Goal: Information Seeking & Learning: Check status

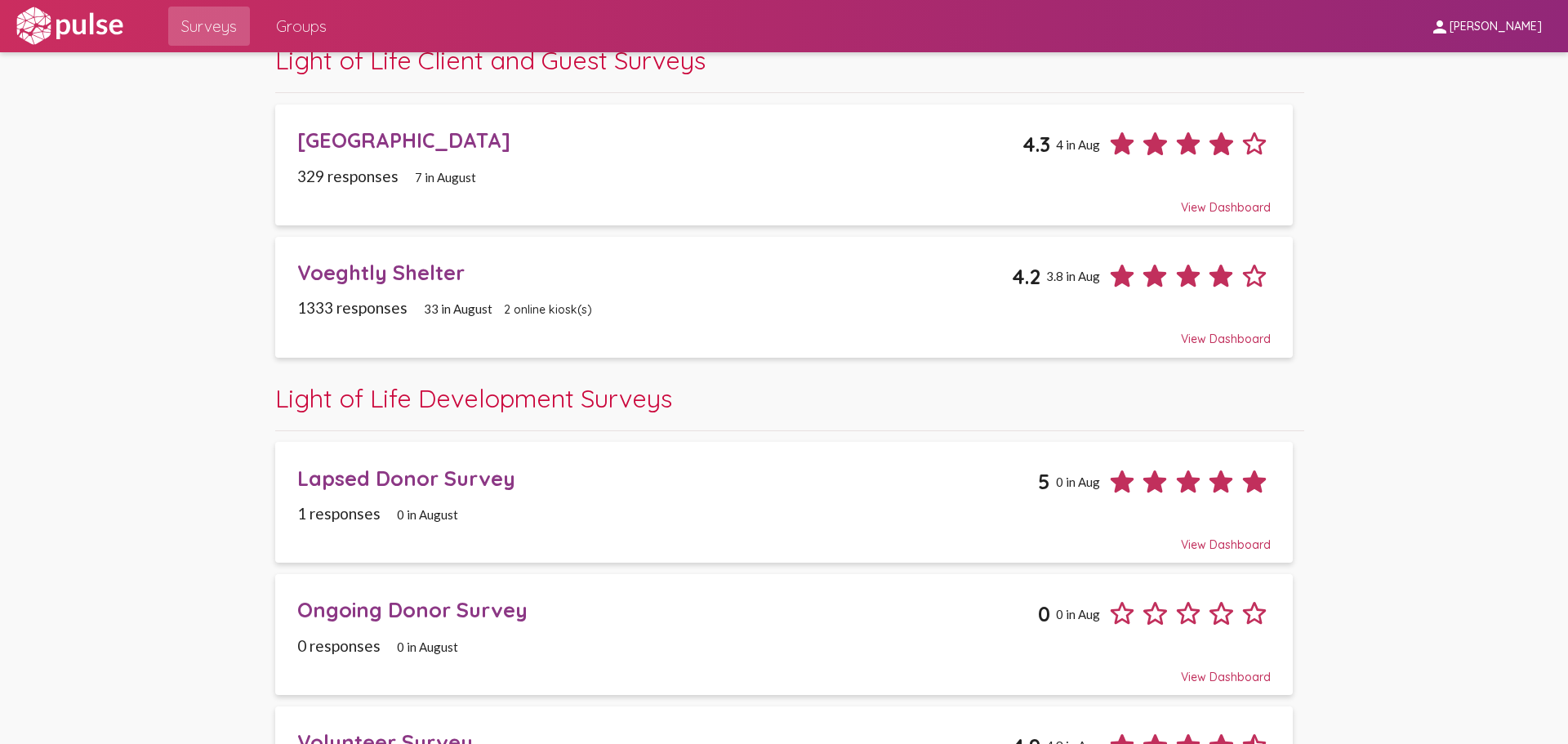
scroll to position [408, 0]
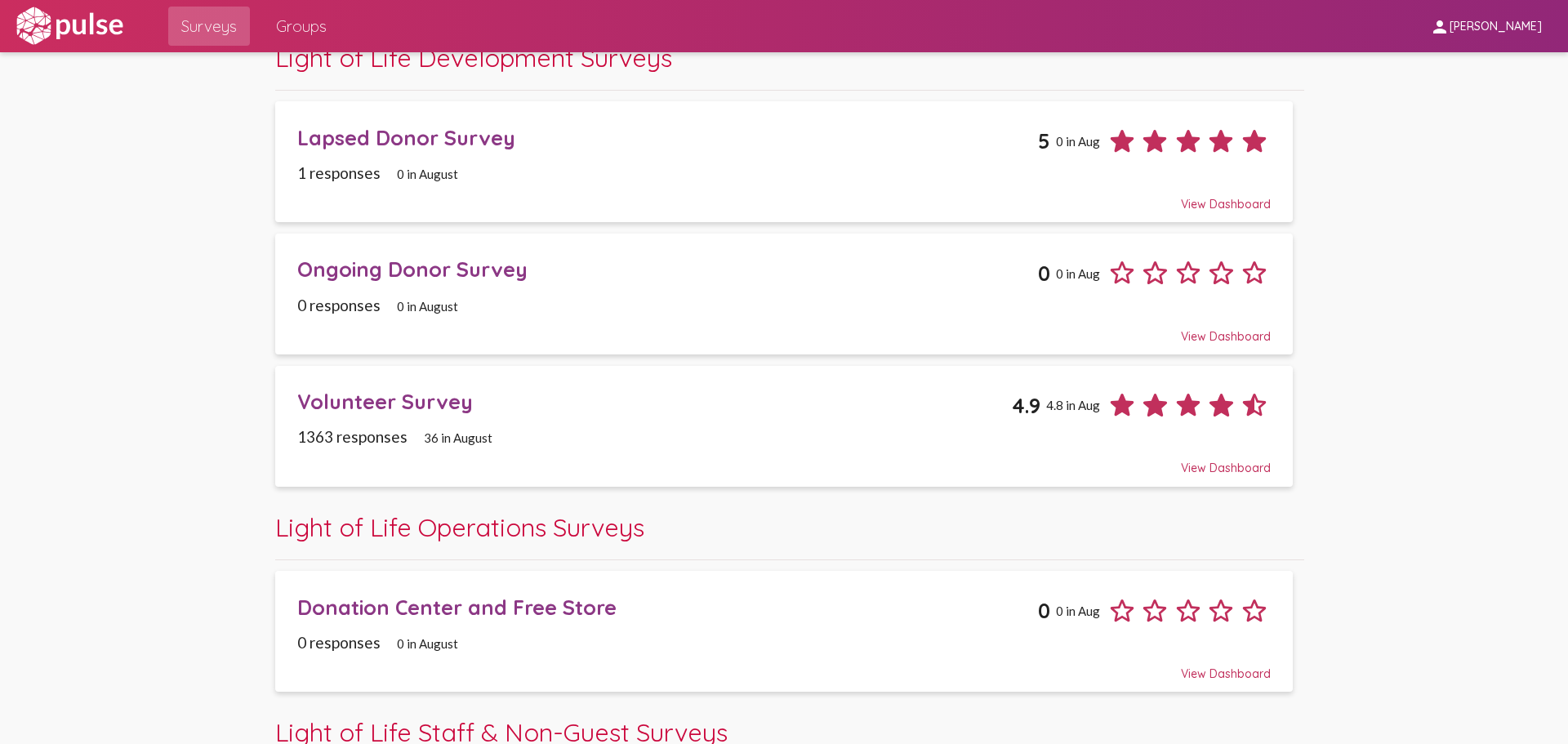
click at [424, 378] on div "Volunteer Survey 4.9 4.8 in Aug" at bounding box center [784, 399] width 974 height 45
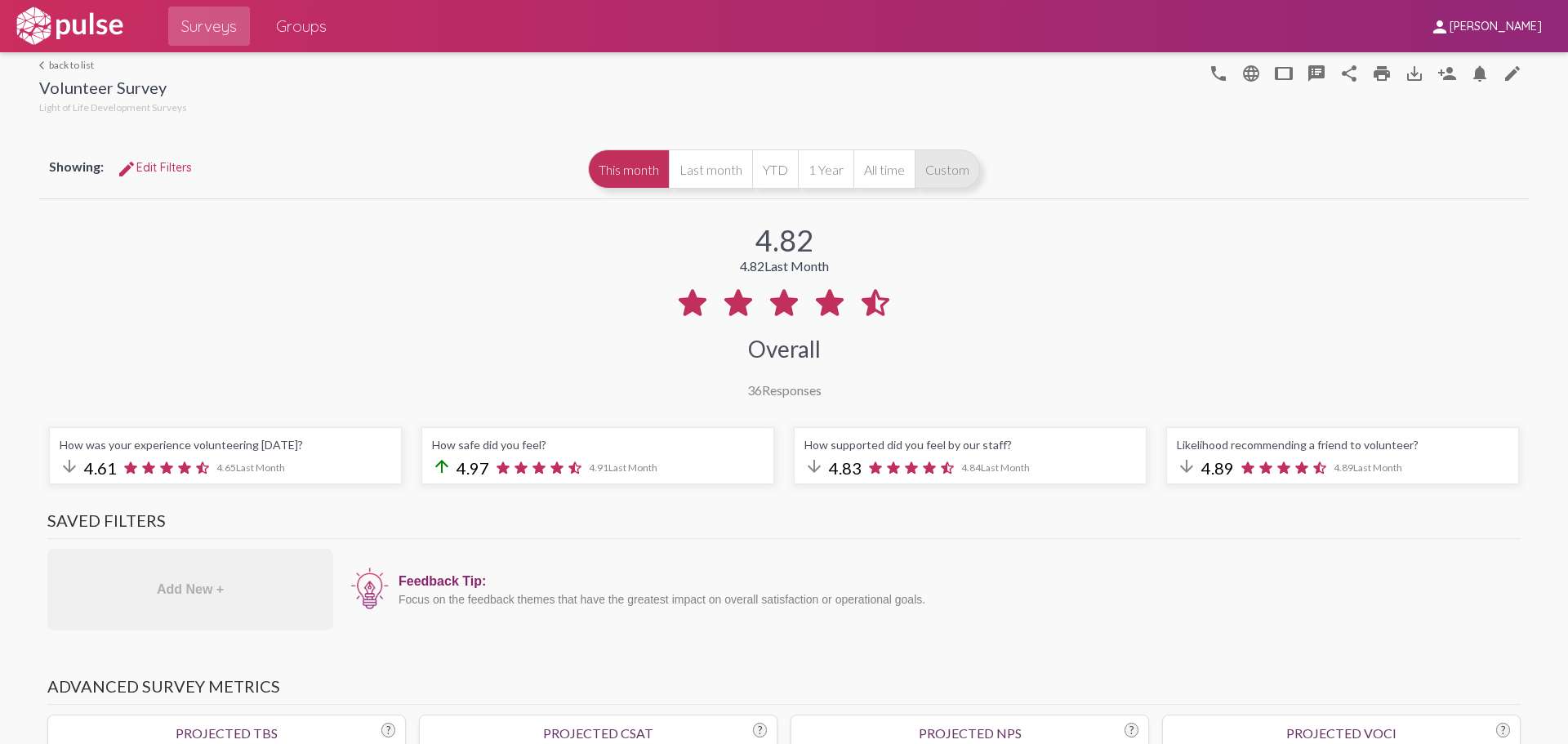
click at [950, 169] on button "Custom" at bounding box center [947, 169] width 65 height 39
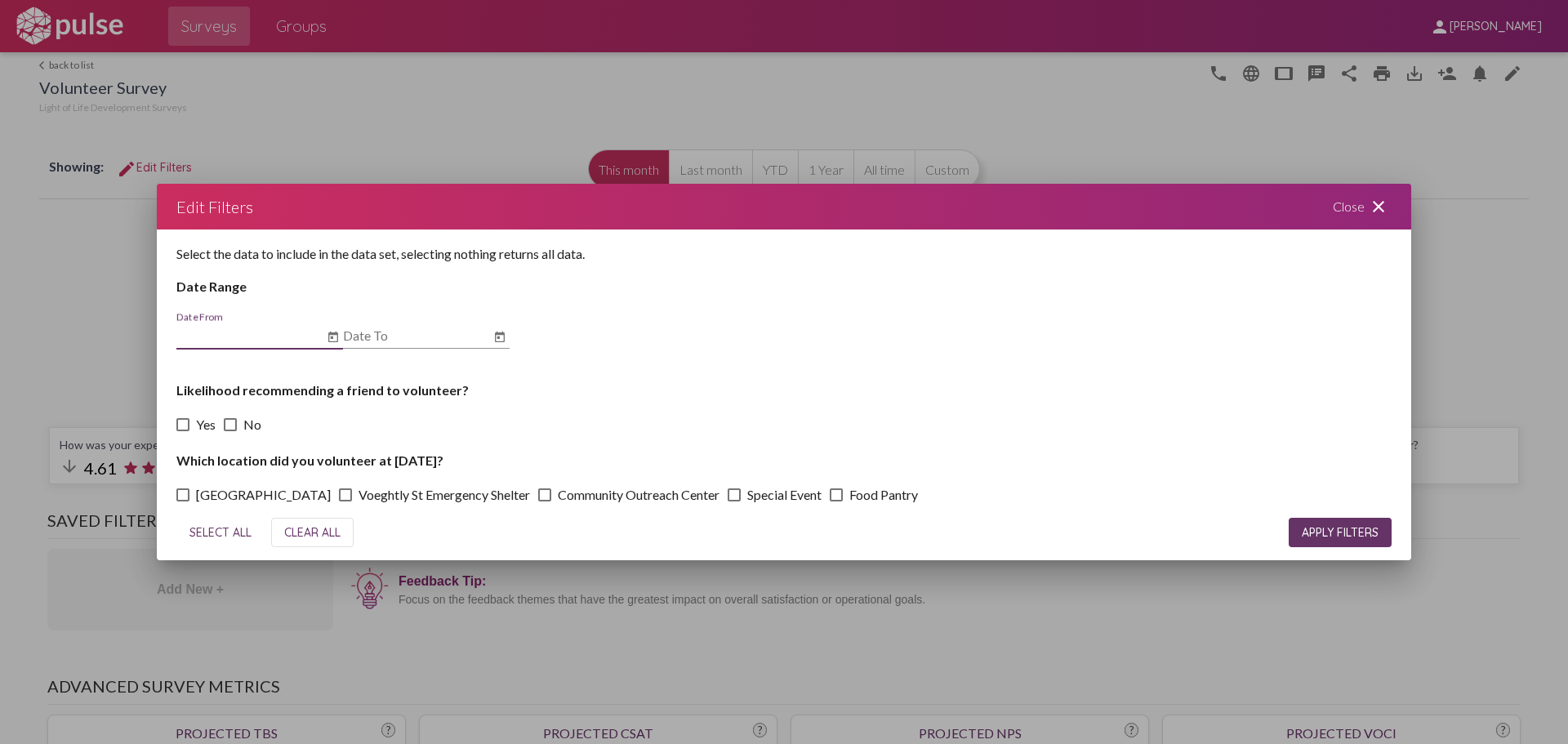
click at [713, 108] on div at bounding box center [784, 372] width 1568 height 744
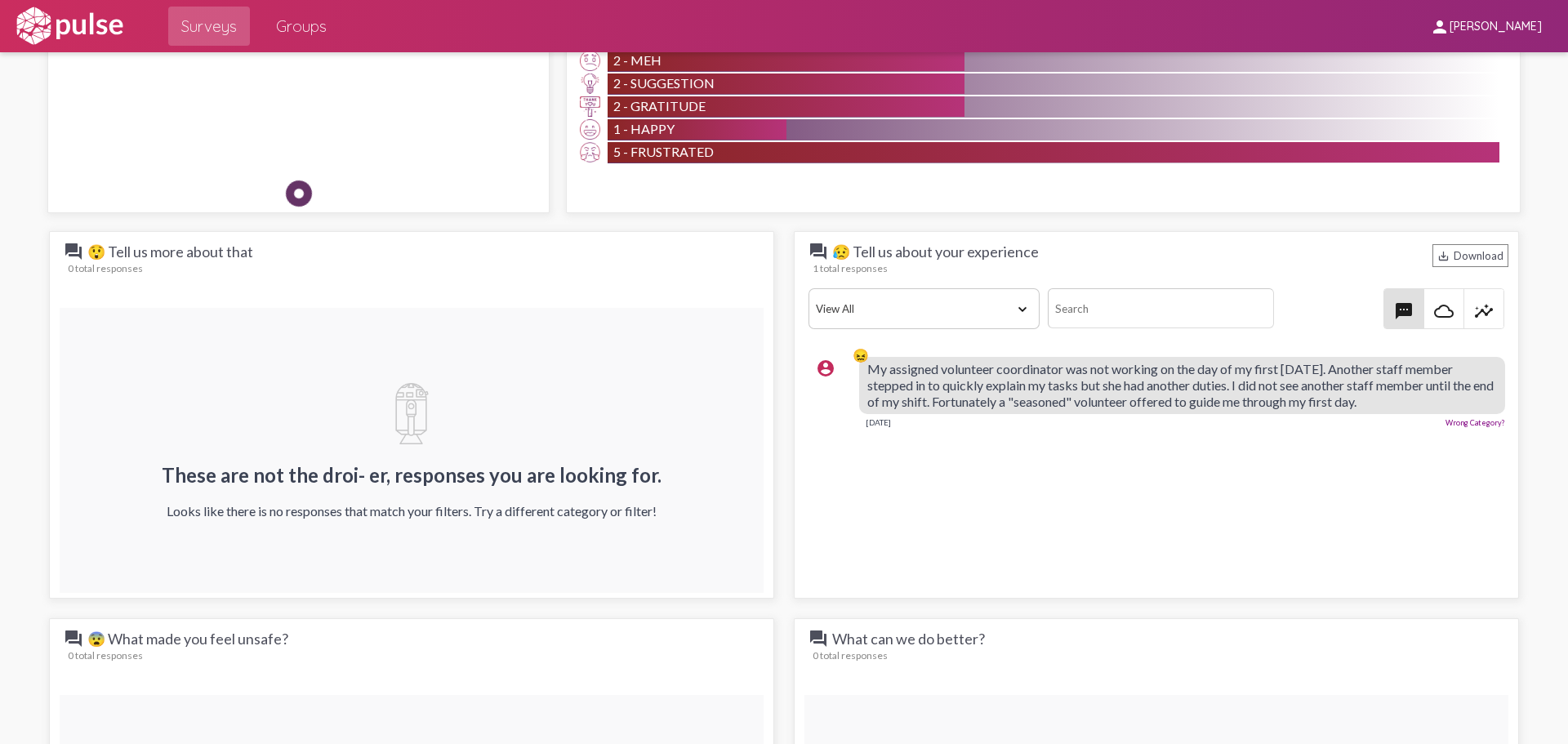
scroll to position [1470, 0]
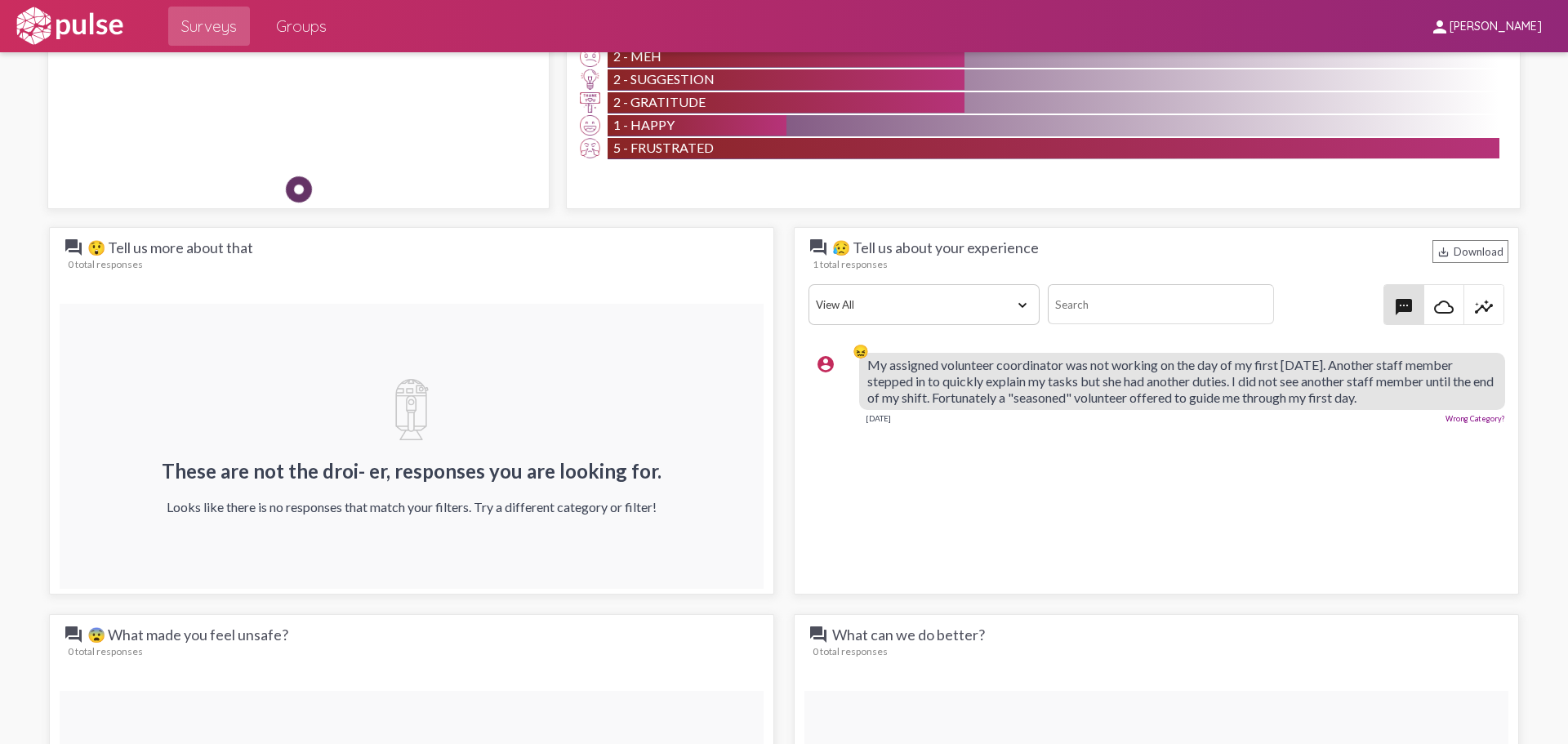
click at [1476, 306] on mat-icon "insights" at bounding box center [1483, 307] width 19 height 19
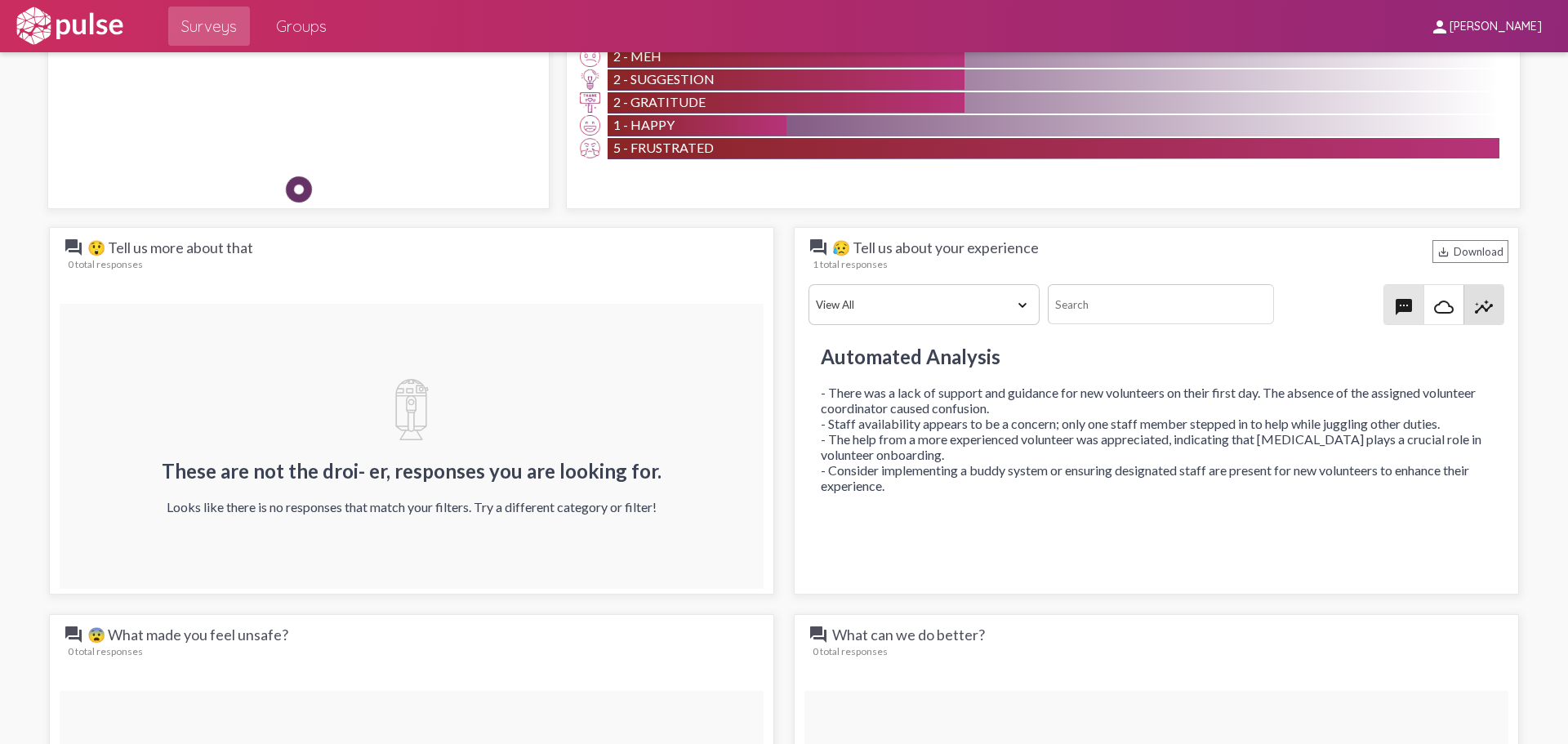
click at [1397, 308] on mat-icon "textsms" at bounding box center [1403, 307] width 19 height 19
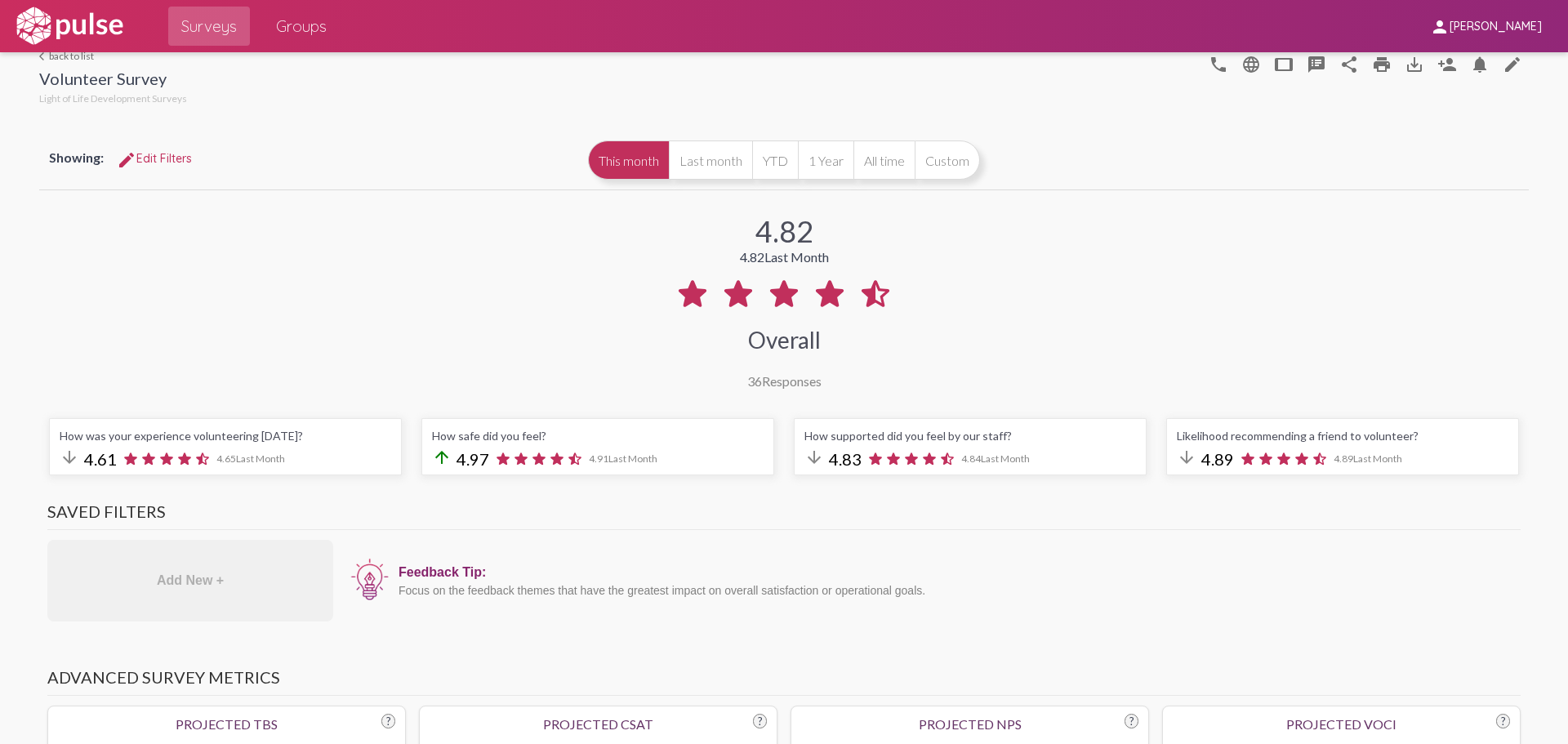
scroll to position [0, 0]
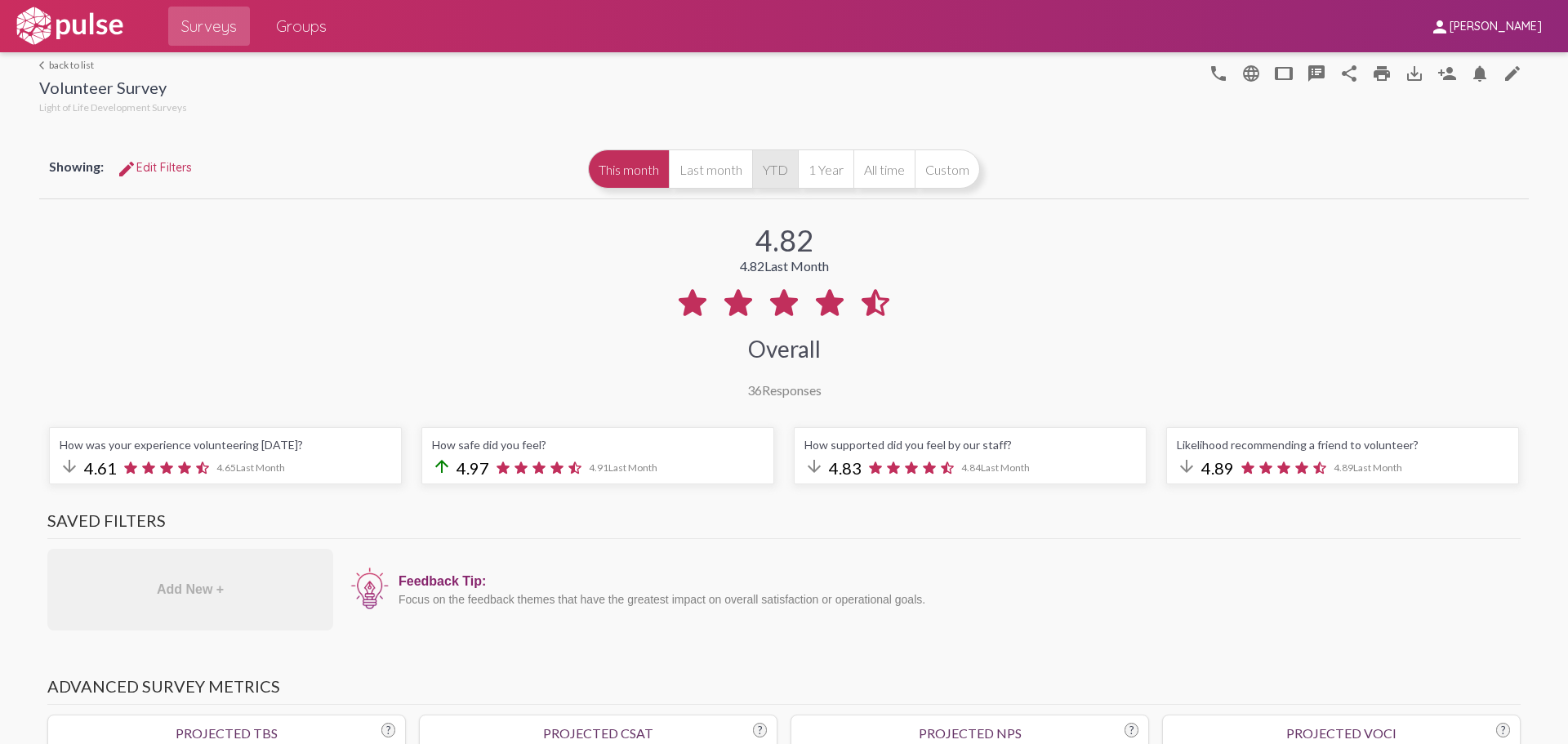
click at [769, 165] on button "YTD" at bounding box center [774, 169] width 45 height 39
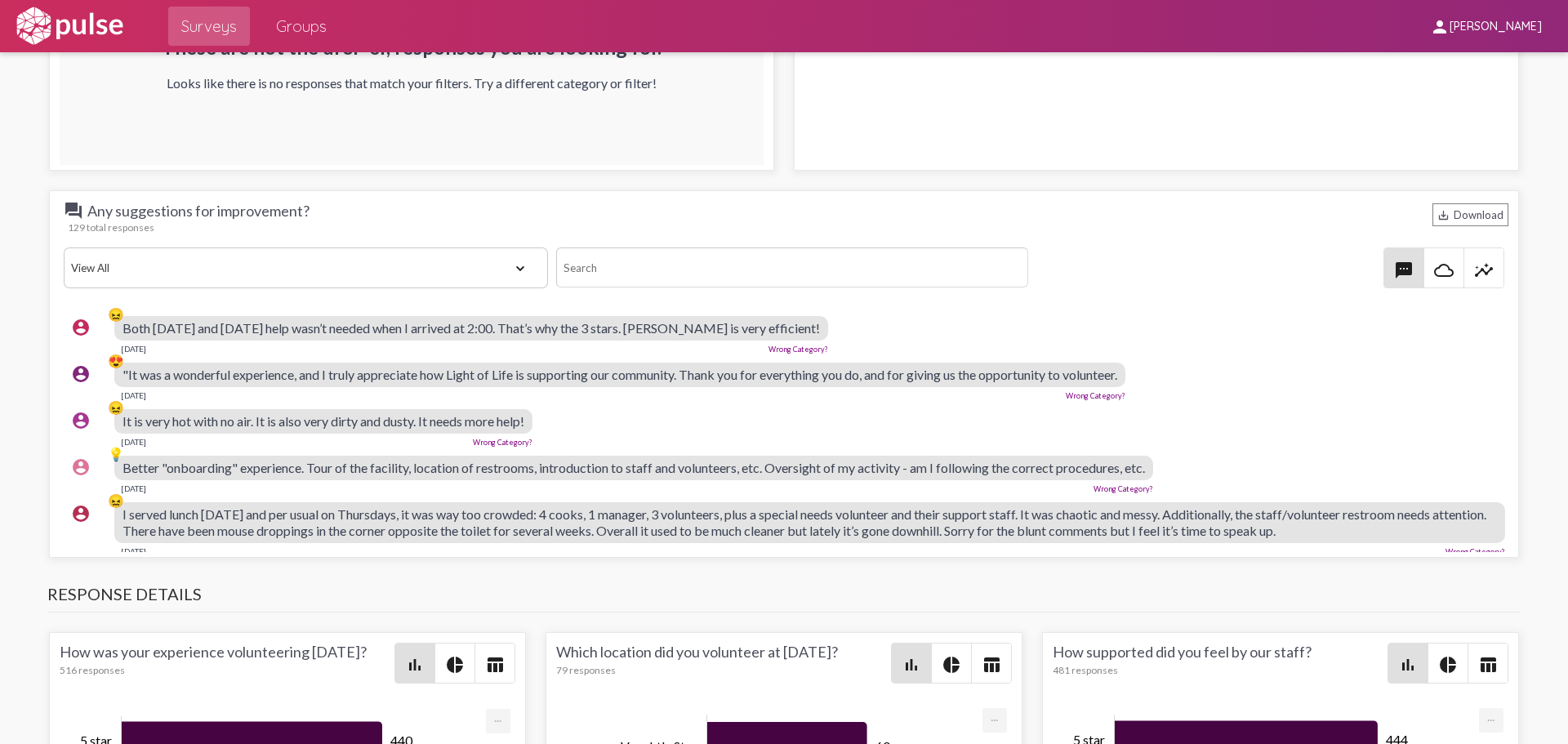
drag, startPoint x: 120, startPoint y: 330, endPoint x: 764, endPoint y: 332, distance: 644.0
click at [761, 333] on div "account_circle 😖 Both [DATE] and [DATE] help wasn’t needed when I arrived at 2:…" at bounding box center [788, 335] width 1448 height 52
click at [823, 327] on div "account_circle 😖 Both [DATE] and [DATE] help wasn’t needed when I arrived at 2:…" at bounding box center [788, 335] width 1448 height 52
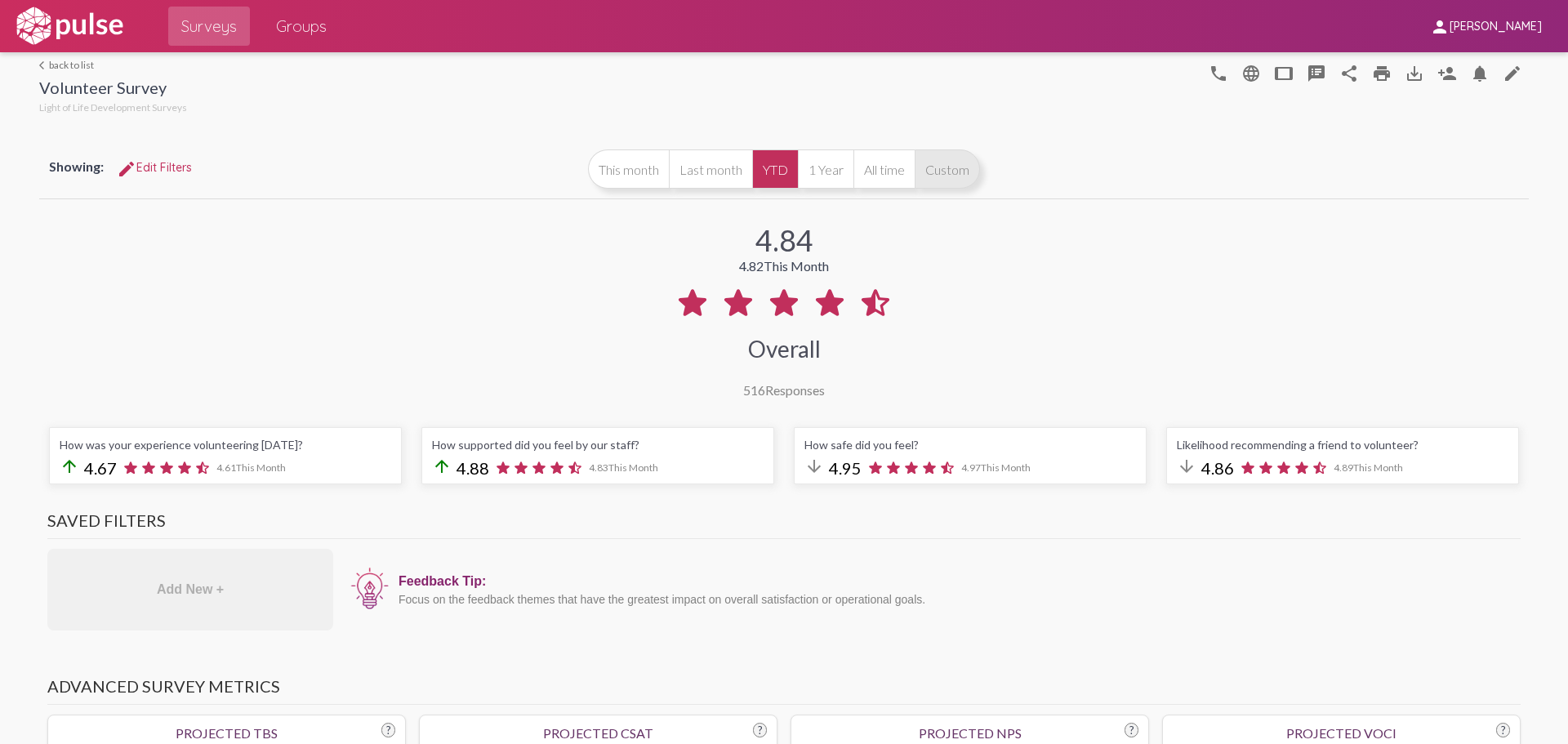
click at [952, 177] on button "Custom" at bounding box center [947, 169] width 65 height 39
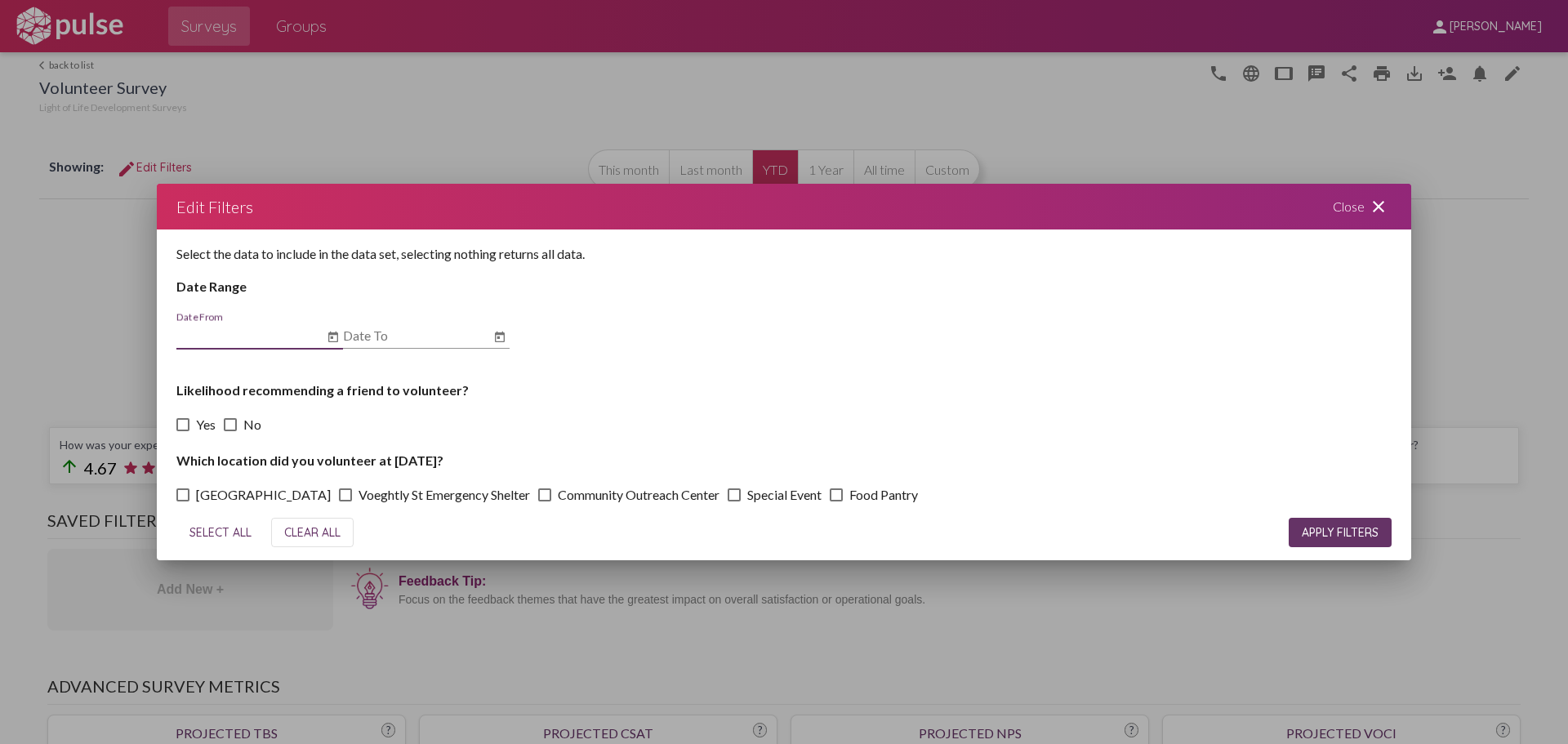
click at [329, 337] on icon "Open calendar" at bounding box center [333, 336] width 10 height 10
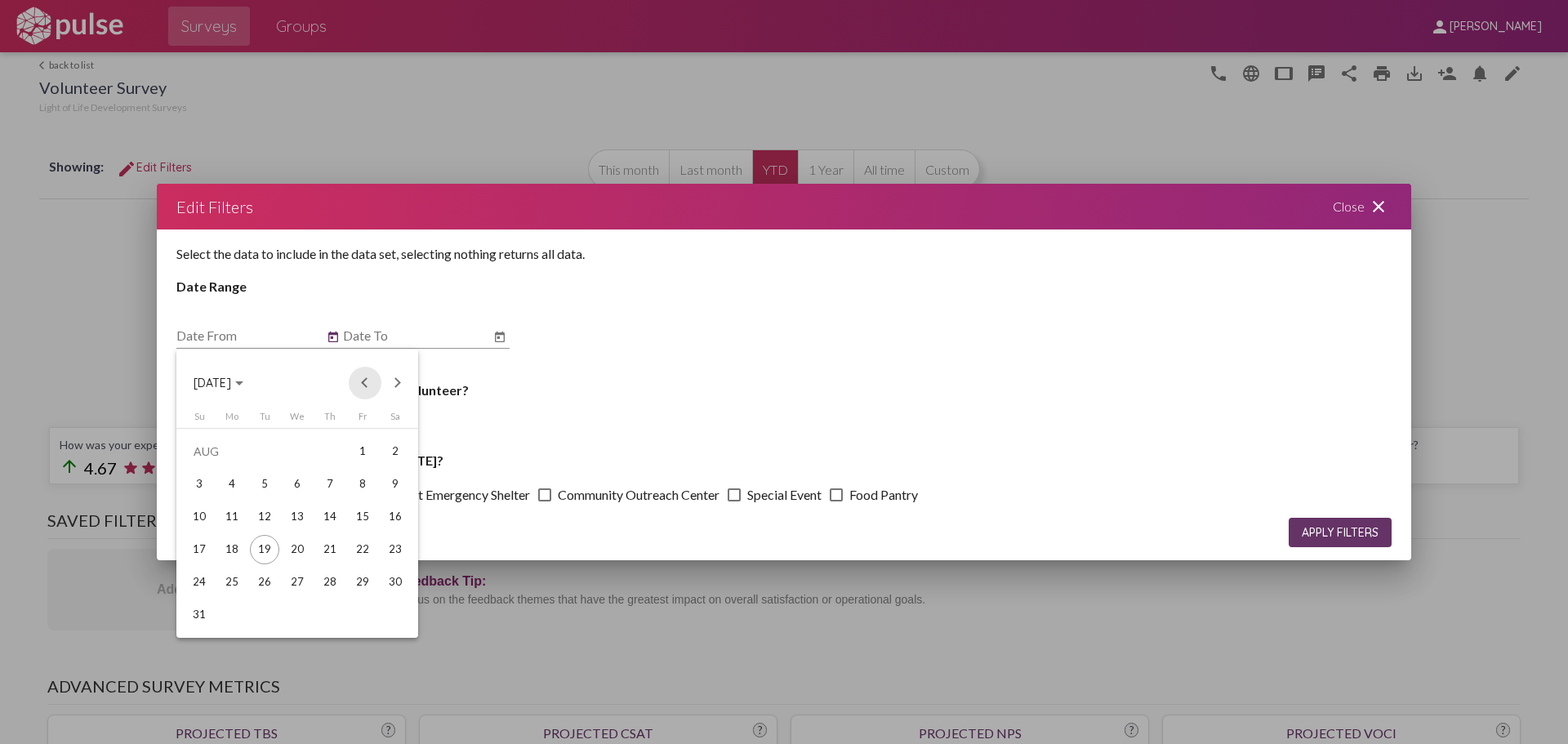
click at [363, 382] on button "Previous month" at bounding box center [364, 382] width 32 height 32
click at [397, 385] on button "Next month" at bounding box center [397, 382] width 32 height 32
click at [203, 474] on div "1" at bounding box center [199, 484] width 30 height 30
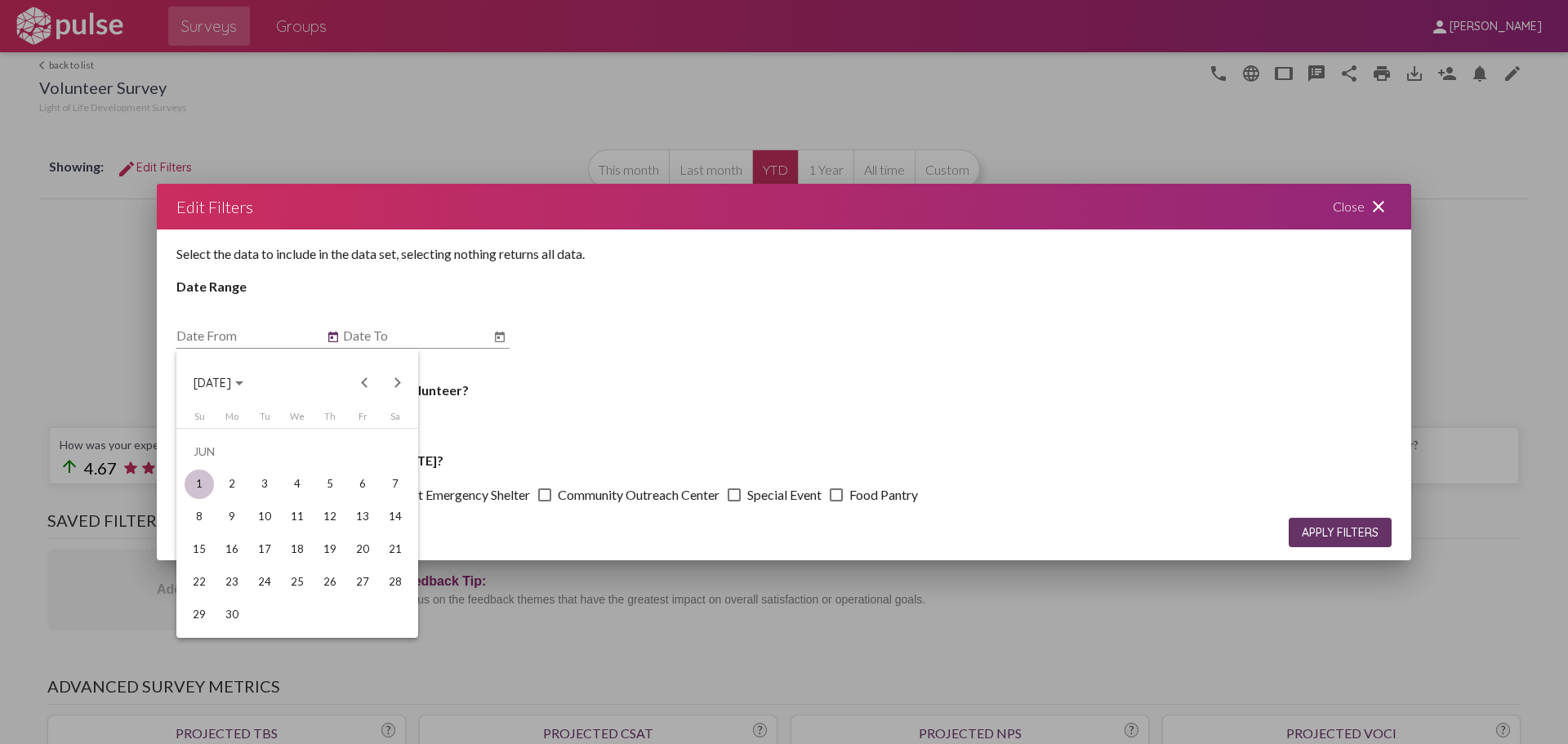
type input "[DATE]"
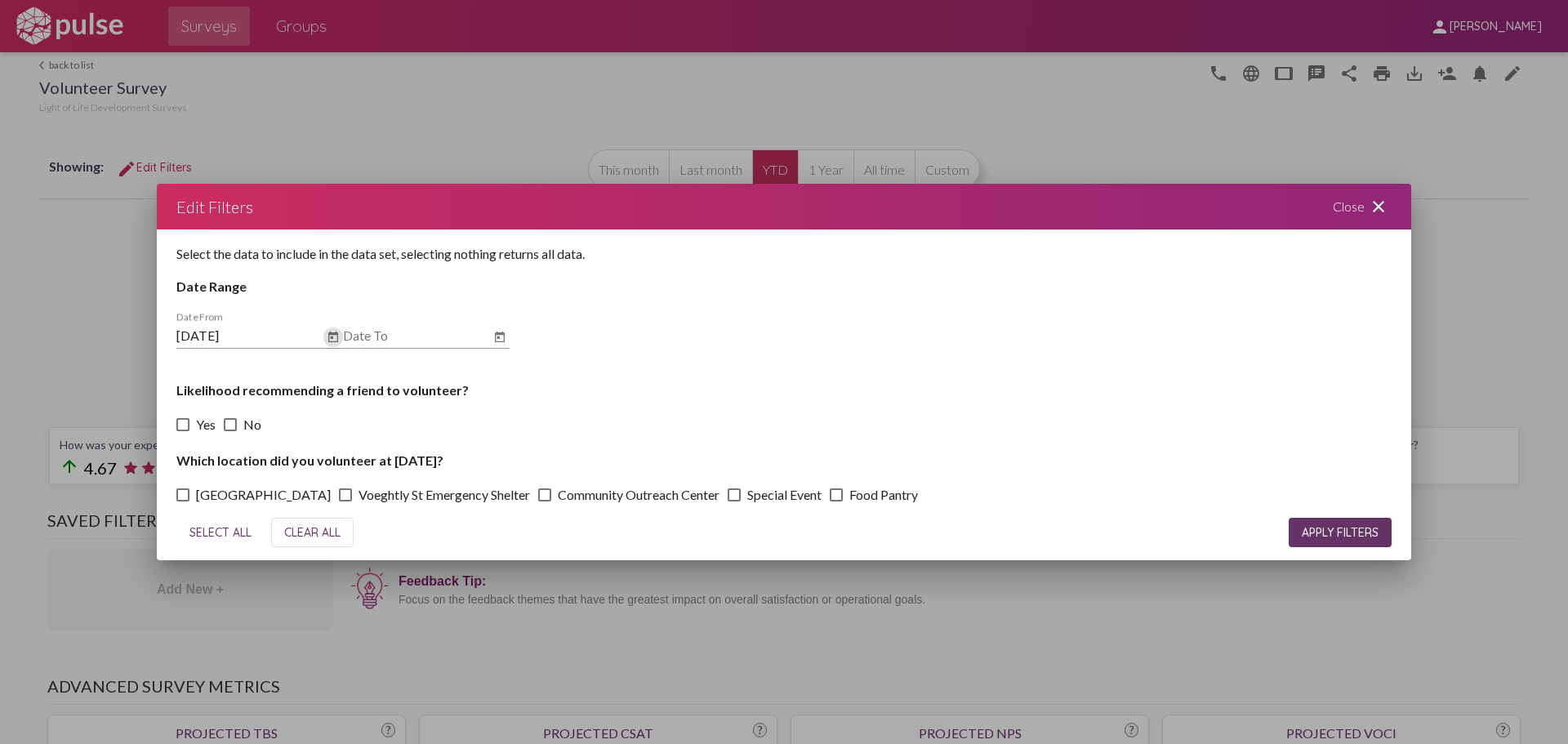
click at [500, 336] on icon "Open calendar" at bounding box center [500, 337] width 13 height 19
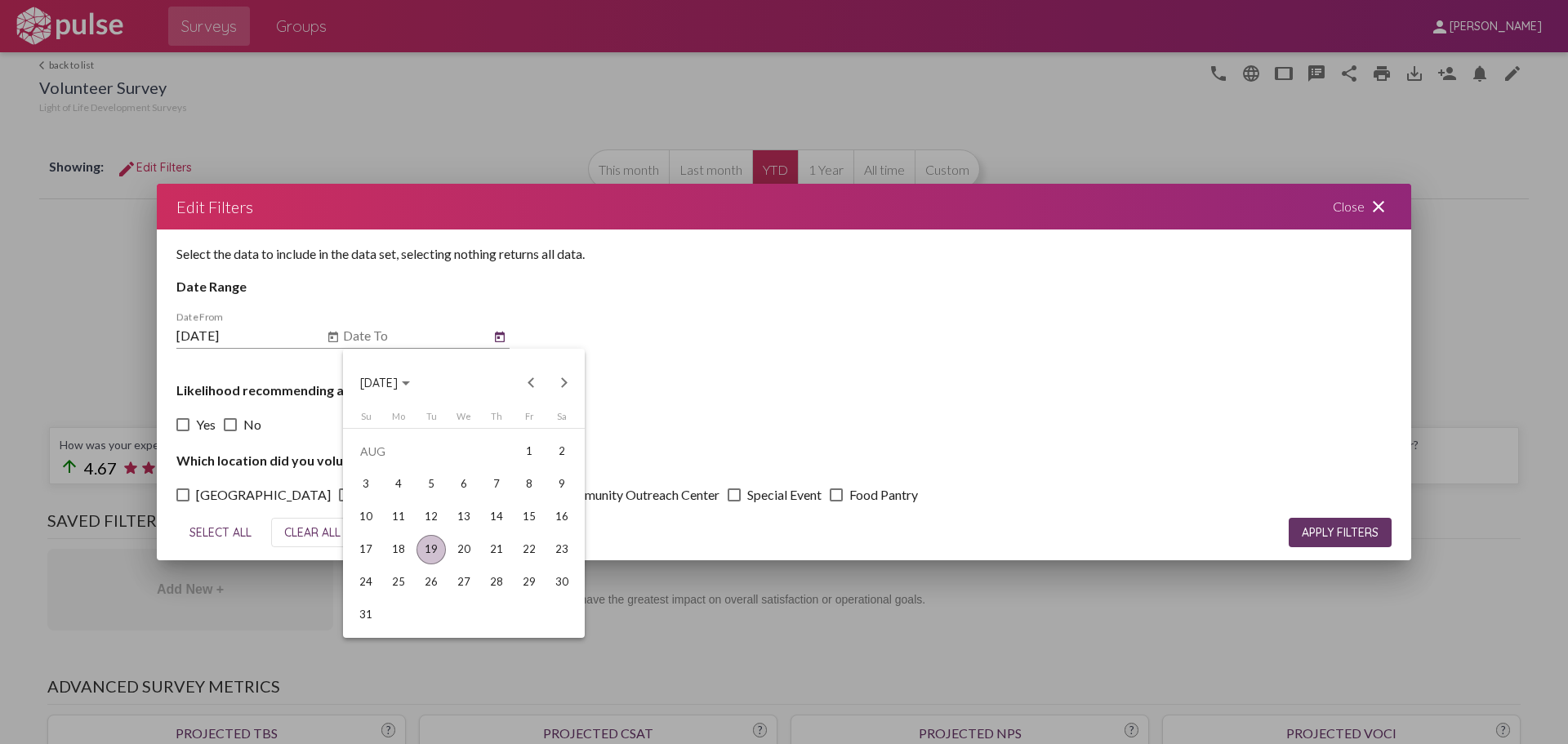
click at [427, 544] on div "19" at bounding box center [431, 550] width 30 height 30
type input "[DATE]"
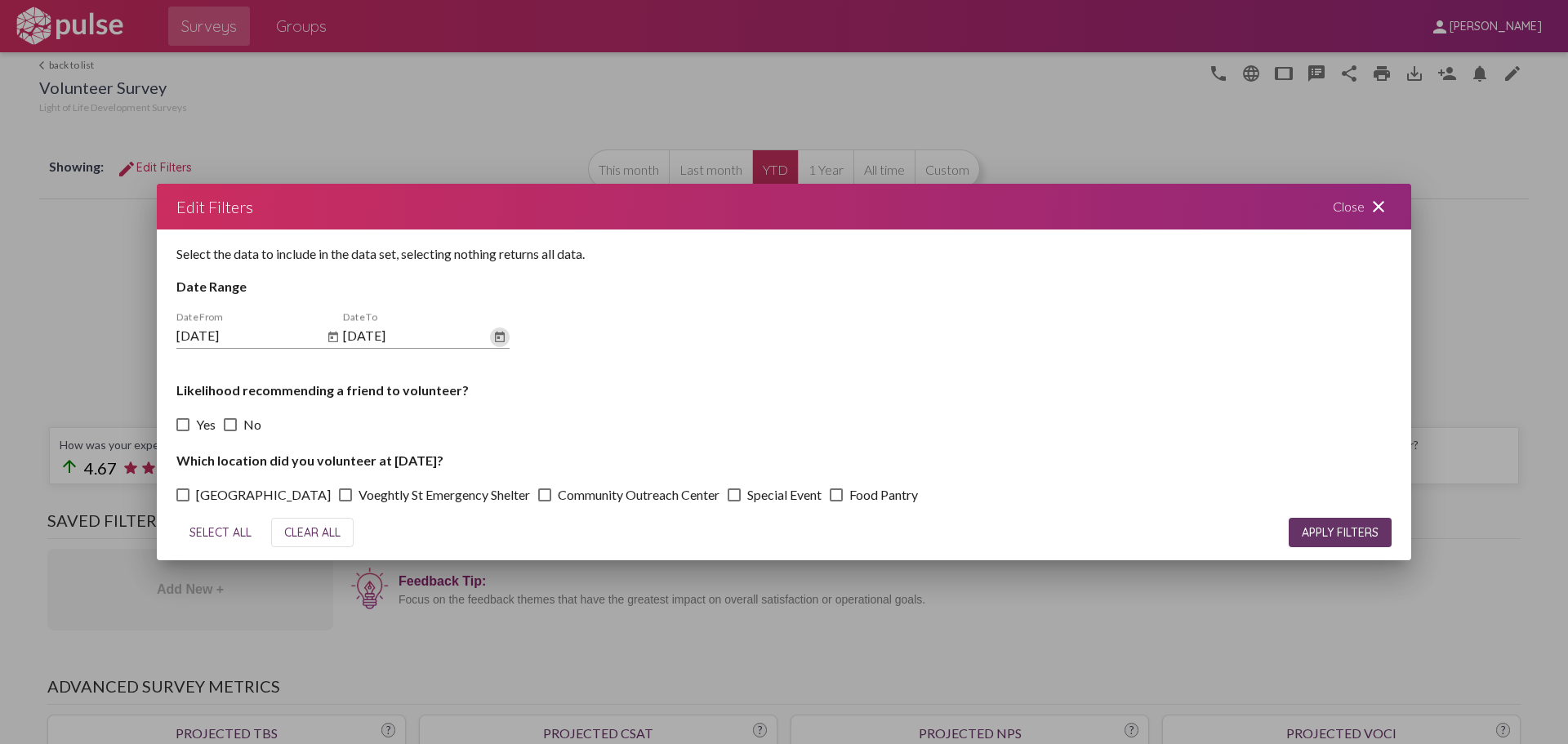
click at [1316, 533] on span "APPLY FILTERS" at bounding box center [1340, 532] width 77 height 15
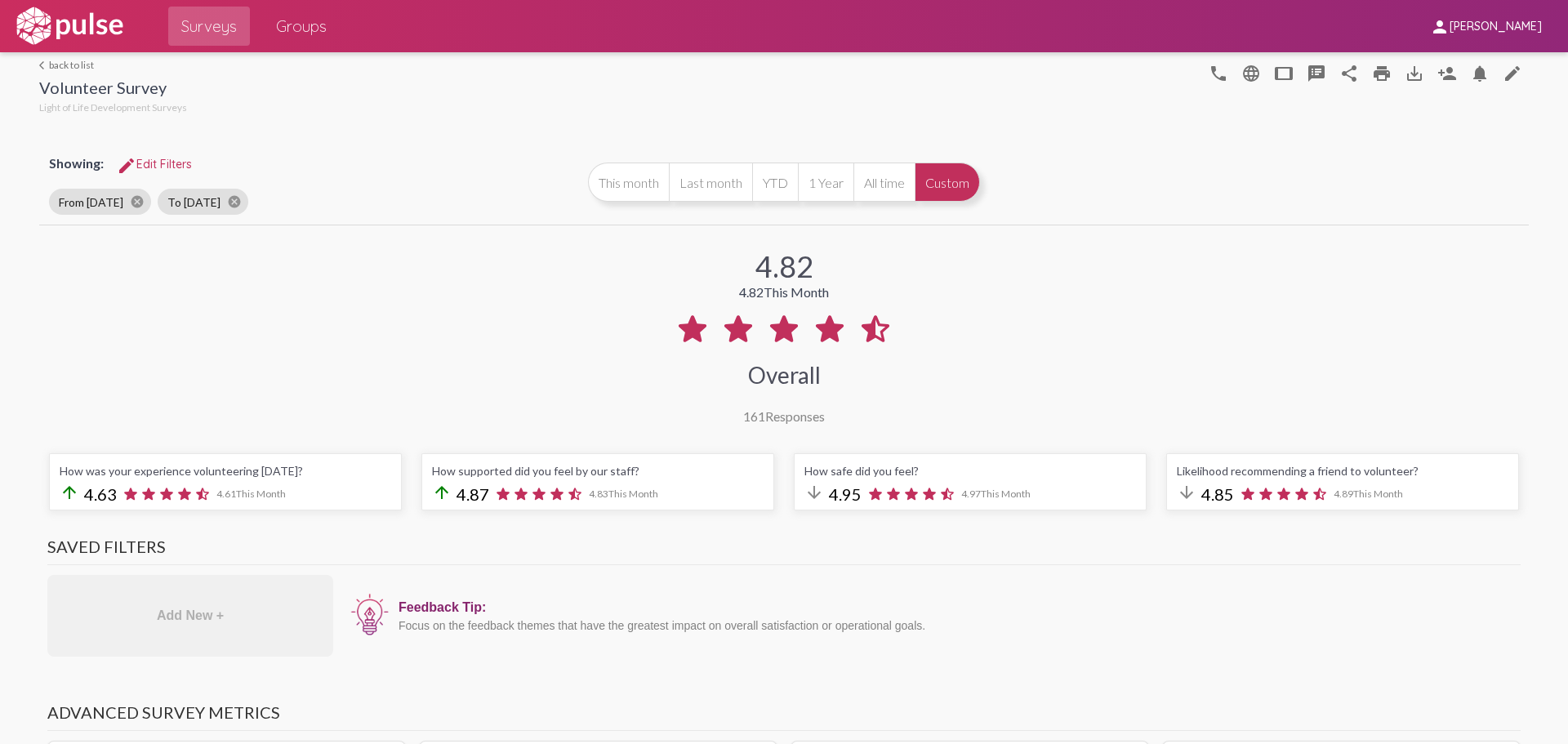
click at [610, 113] on div at bounding box center [695, 84] width 1015 height 65
click at [602, 179] on button "This month" at bounding box center [628, 182] width 81 height 39
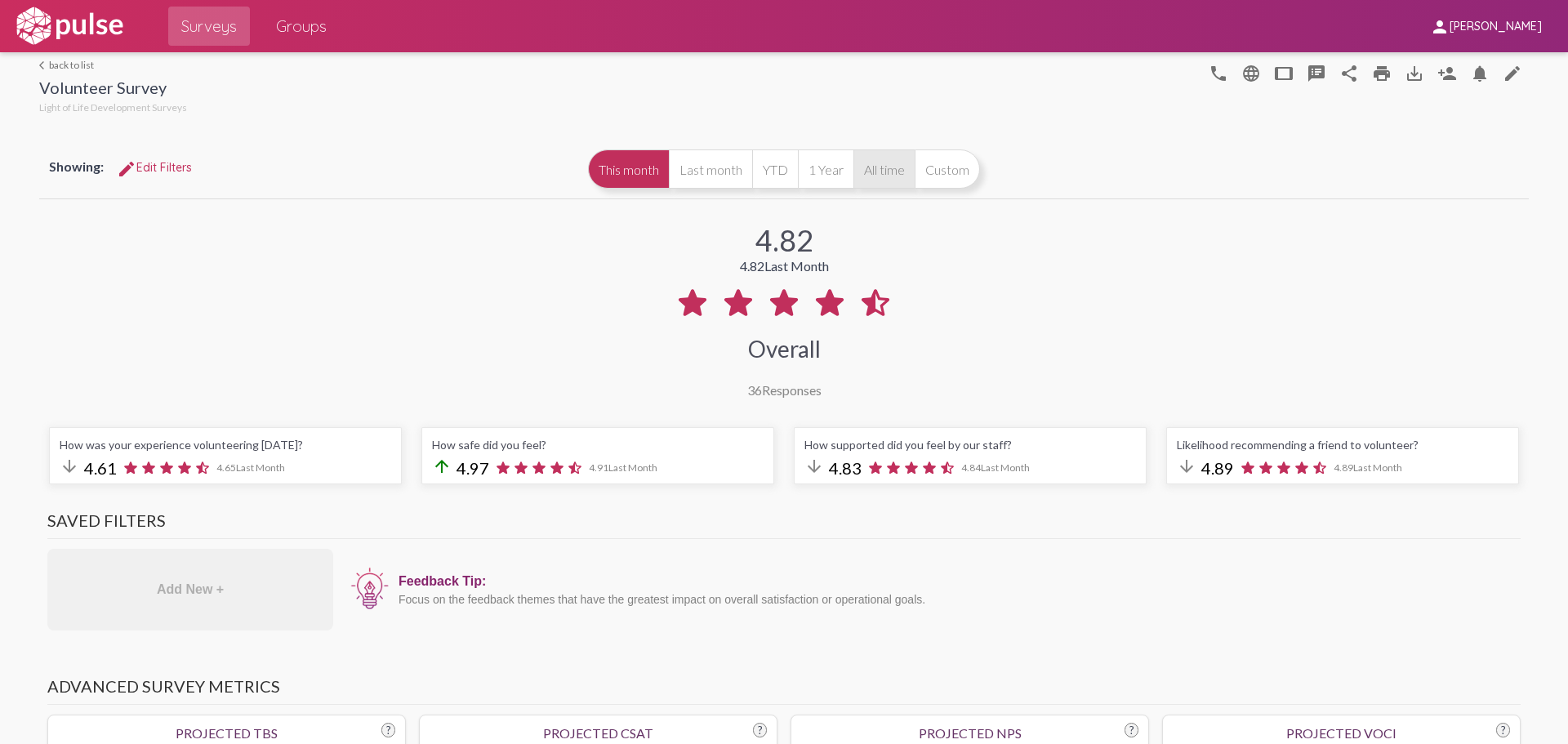
click at [888, 174] on button "All time" at bounding box center [884, 169] width 61 height 39
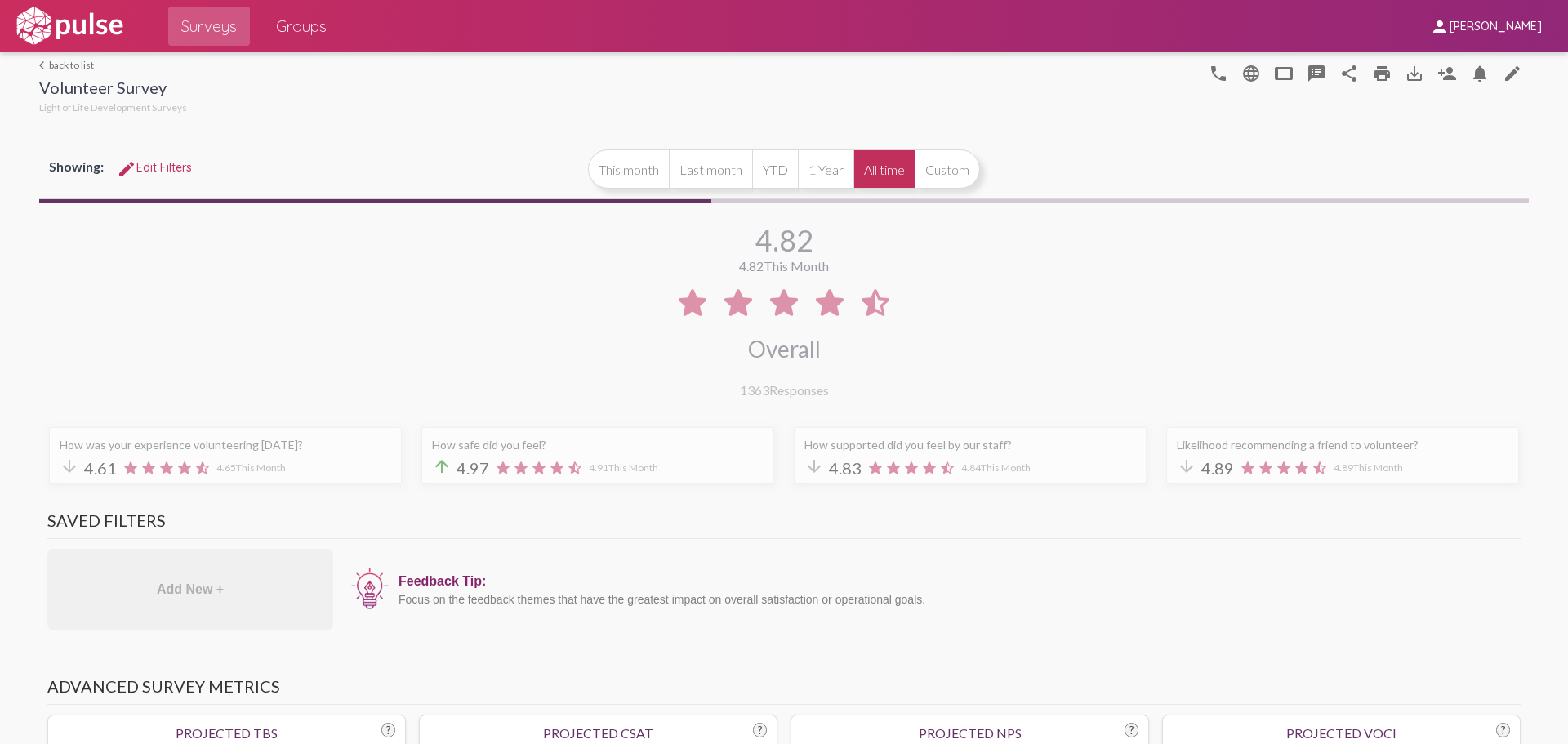
scroll to position [279, 0]
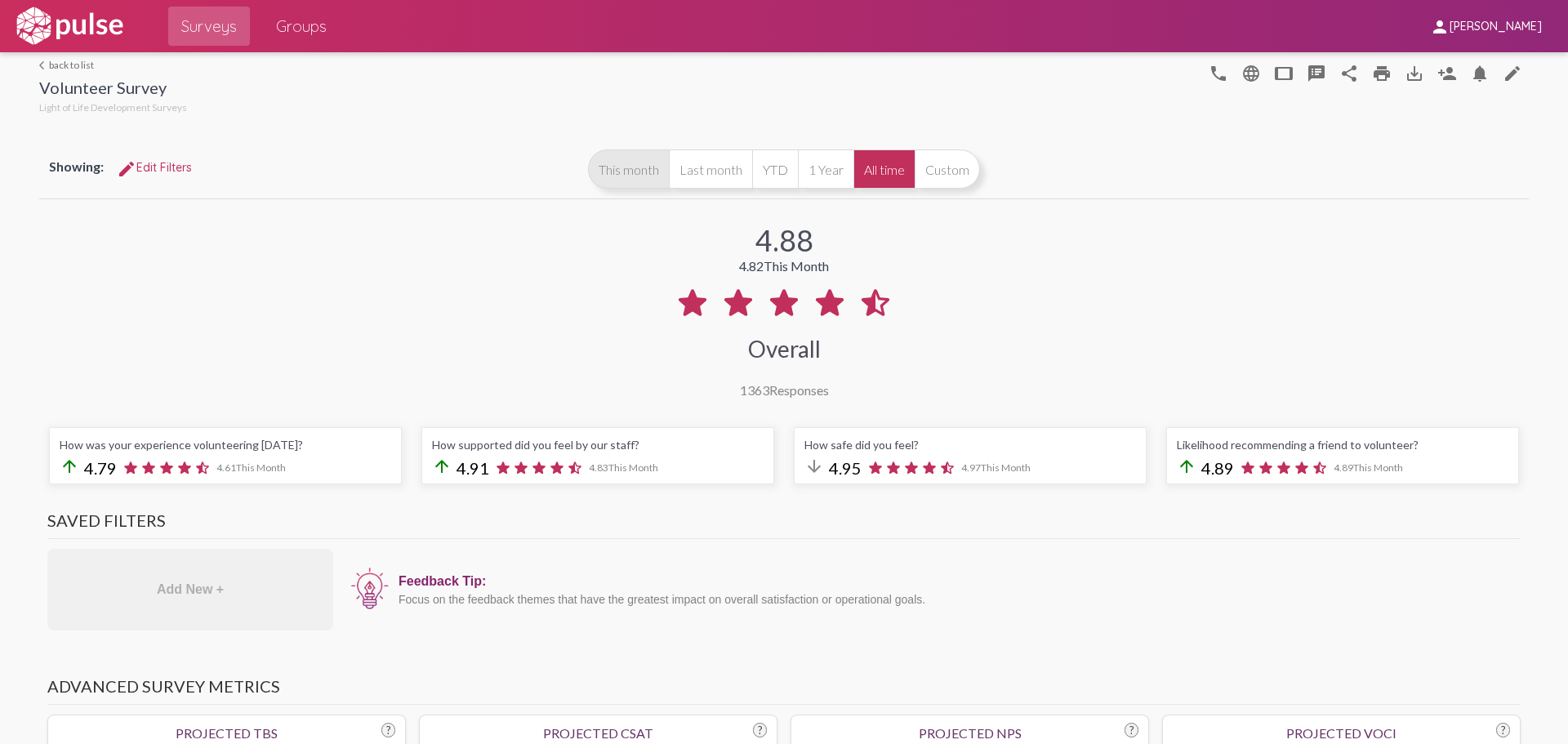
click at [624, 173] on button "This month" at bounding box center [628, 169] width 81 height 39
